Goal: Task Accomplishment & Management: Use online tool/utility

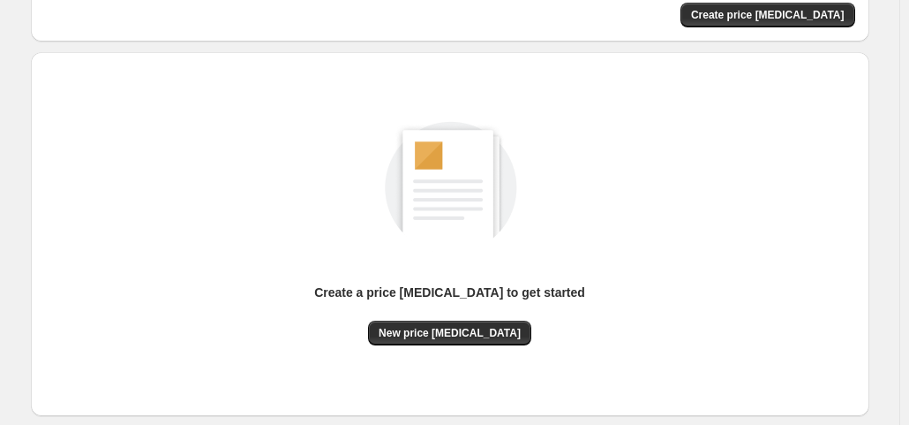
scroll to position [236, 0]
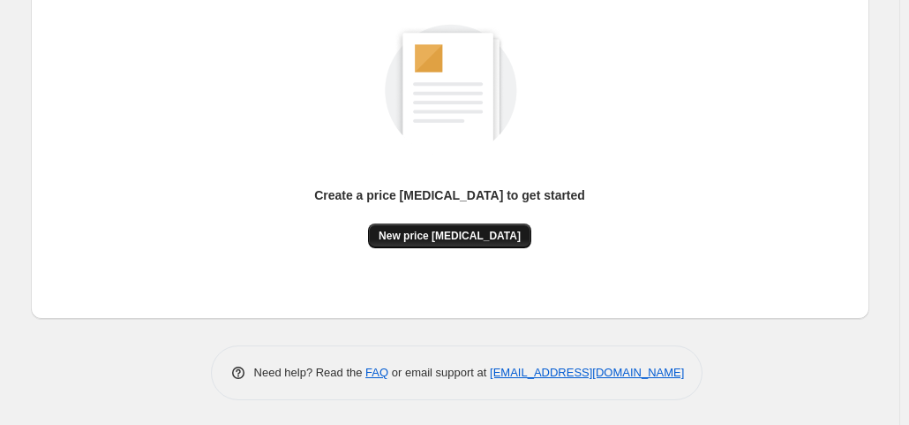
click at [448, 236] on span "New price change job" at bounding box center [450, 236] width 142 height 14
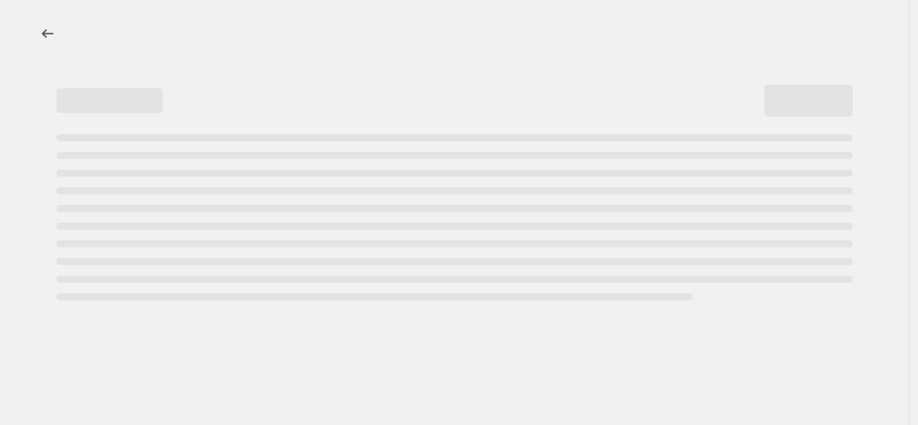
select select "percentage"
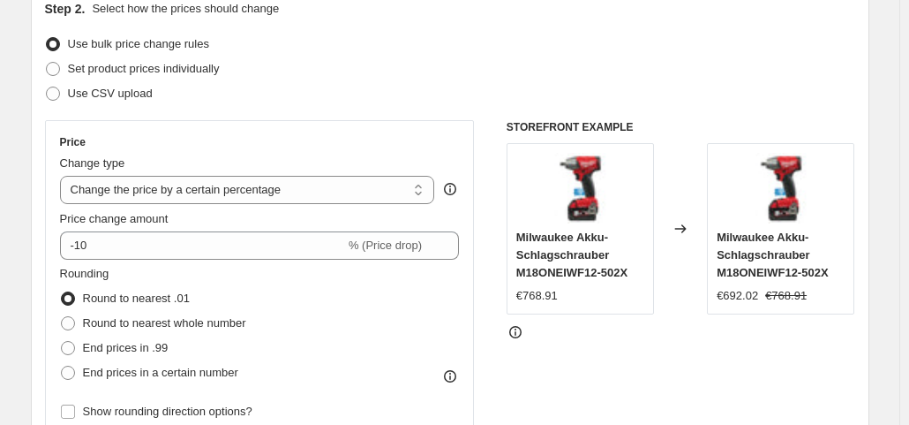
scroll to position [441, 0]
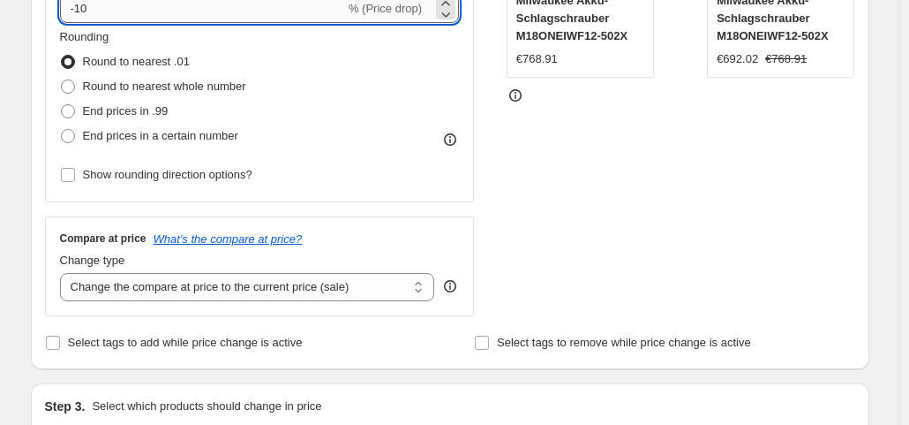
click at [107, 5] on input "-10" at bounding box center [202, 9] width 285 height 28
type input "-1"
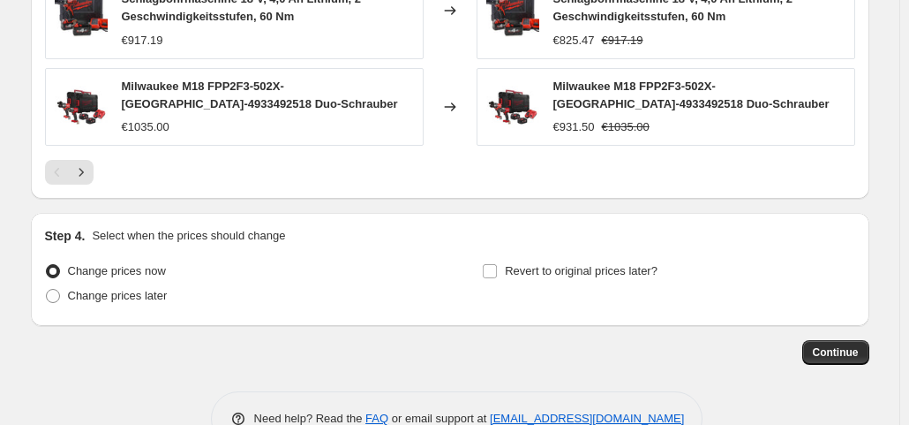
scroll to position [1399, 0]
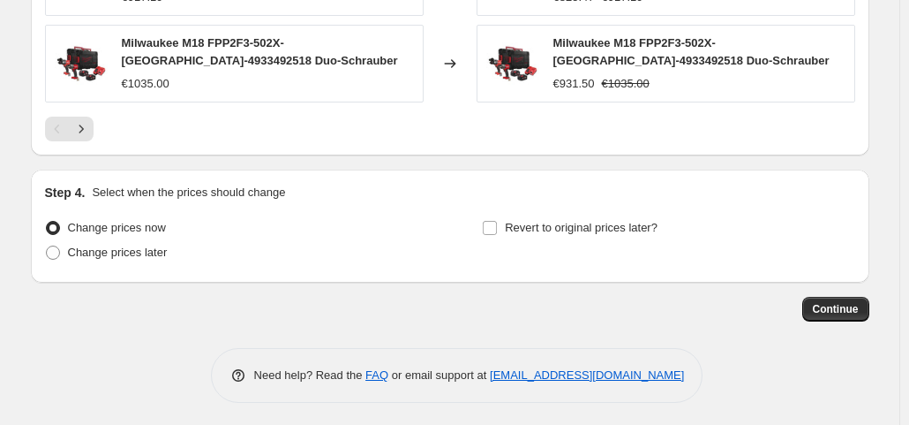
type input "-35"
click at [855, 307] on span "Continue" at bounding box center [836, 309] width 46 height 14
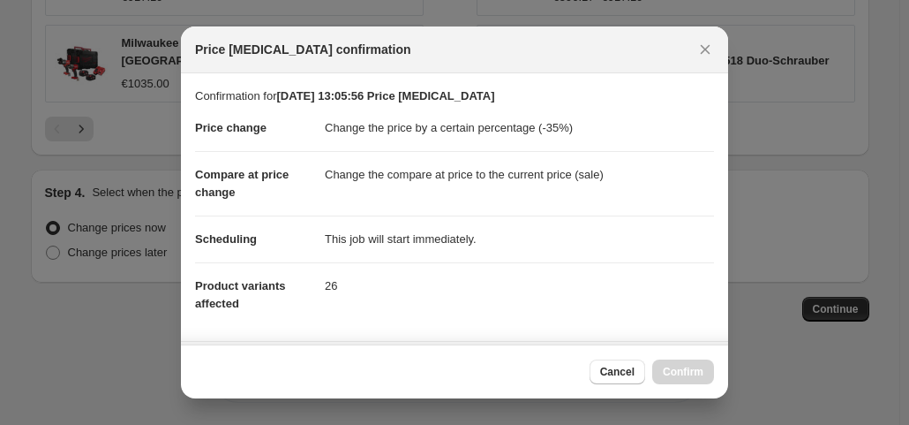
scroll to position [315, 0]
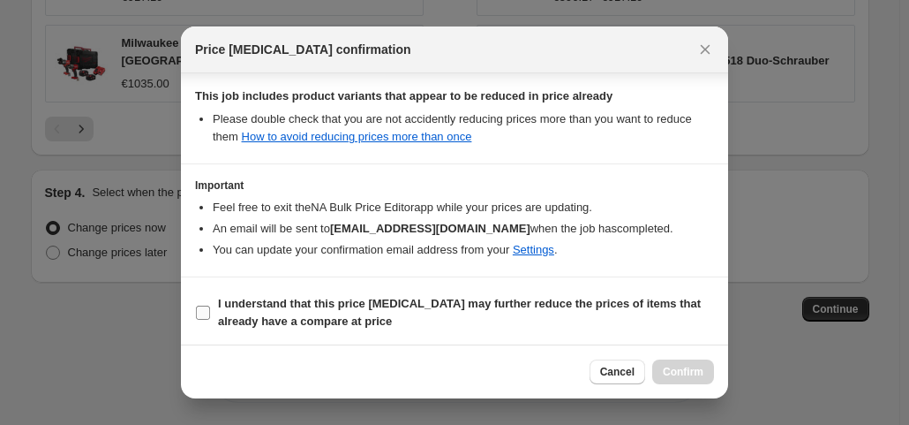
click at [199, 317] on span ":r20:" at bounding box center [203, 313] width 16 height 16
click at [199, 317] on input "I understand that this price change job may further reduce the prices of items …" at bounding box center [203, 312] width 14 height 14
checkbox input "true"
click at [683, 370] on span "Confirm" at bounding box center [683, 372] width 41 height 14
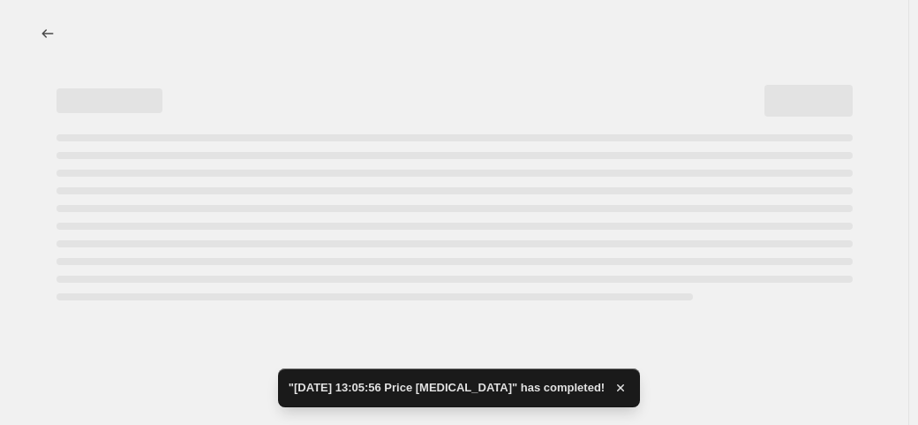
select select "percentage"
